Goal: Task Accomplishment & Management: Use online tool/utility

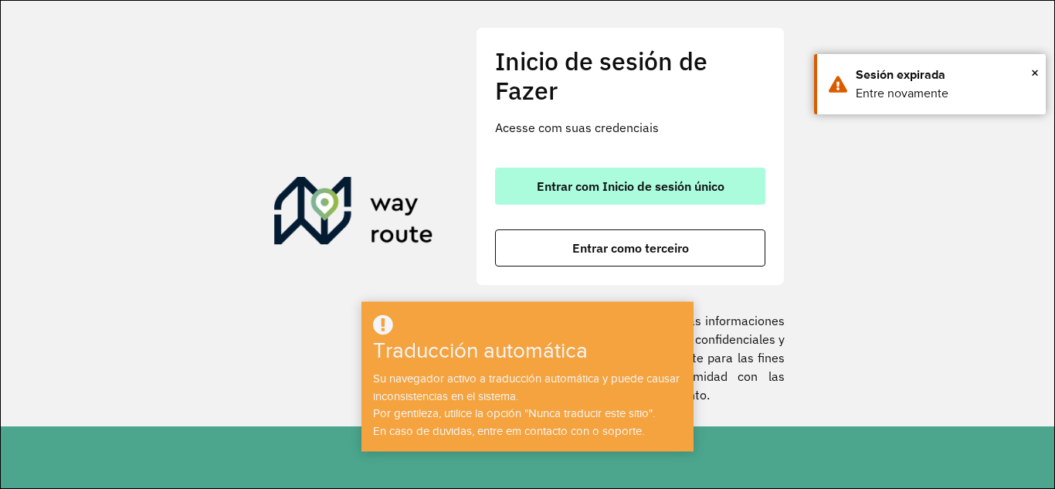
click at [655, 192] on font "Entrar com Inicio de sesión único" at bounding box center [631, 185] width 188 height 15
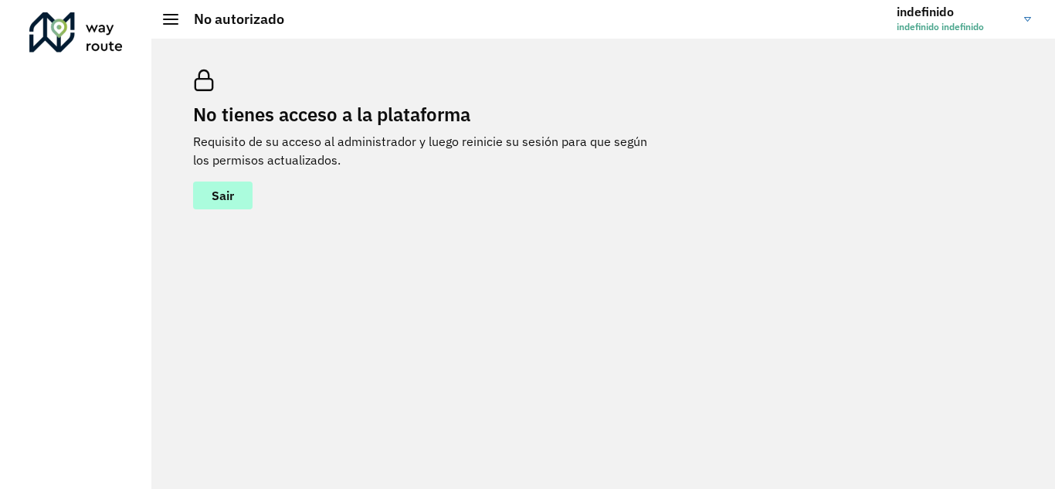
click at [212, 203] on button "Sair" at bounding box center [222, 196] width 59 height 28
